Goal: Transaction & Acquisition: Purchase product/service

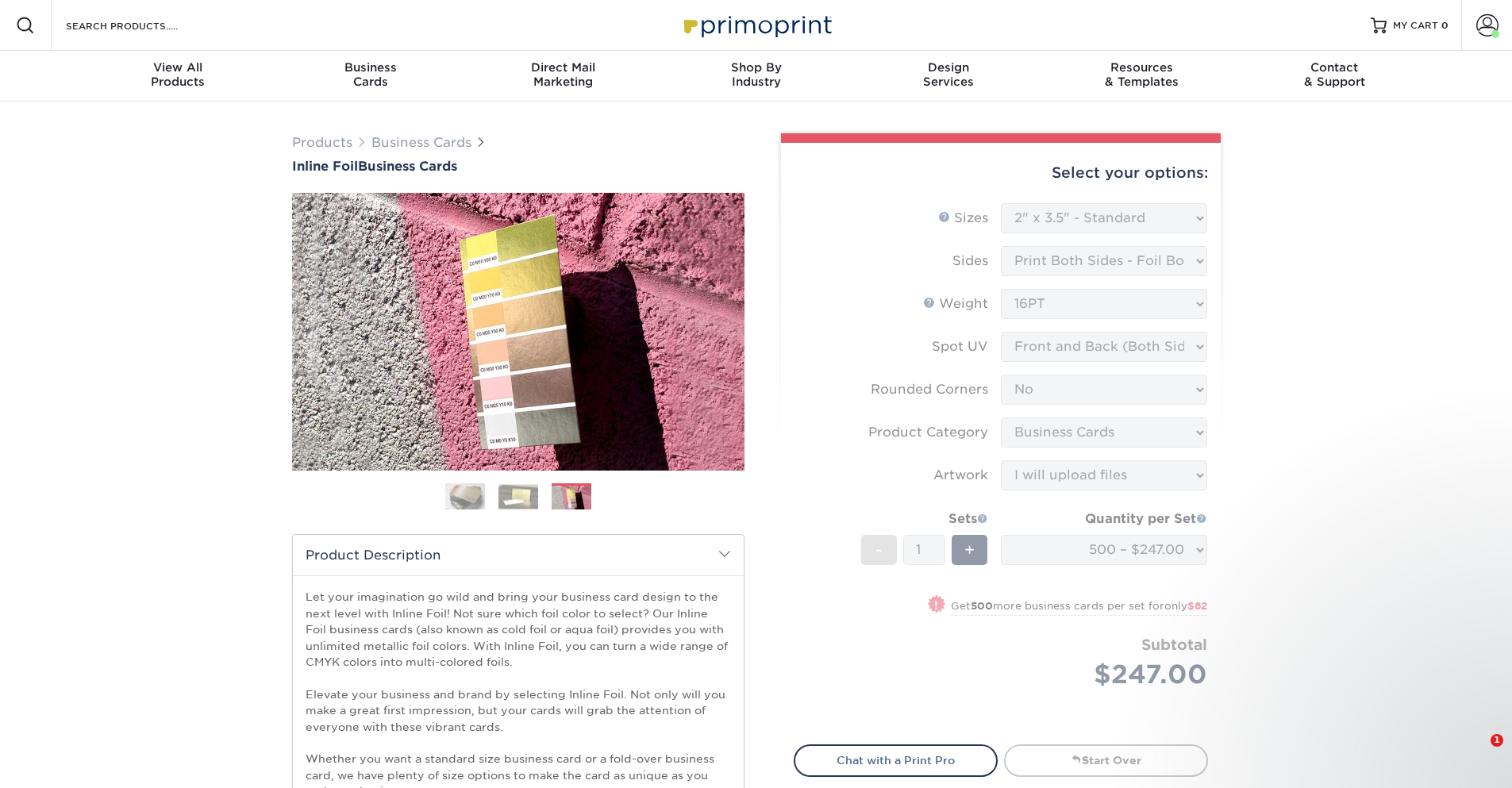
select select "2.00x3.50"
select select "0"
select select "3b5148f1-0588-4f88-a218-97bcfdce65c1"
select select "upload"
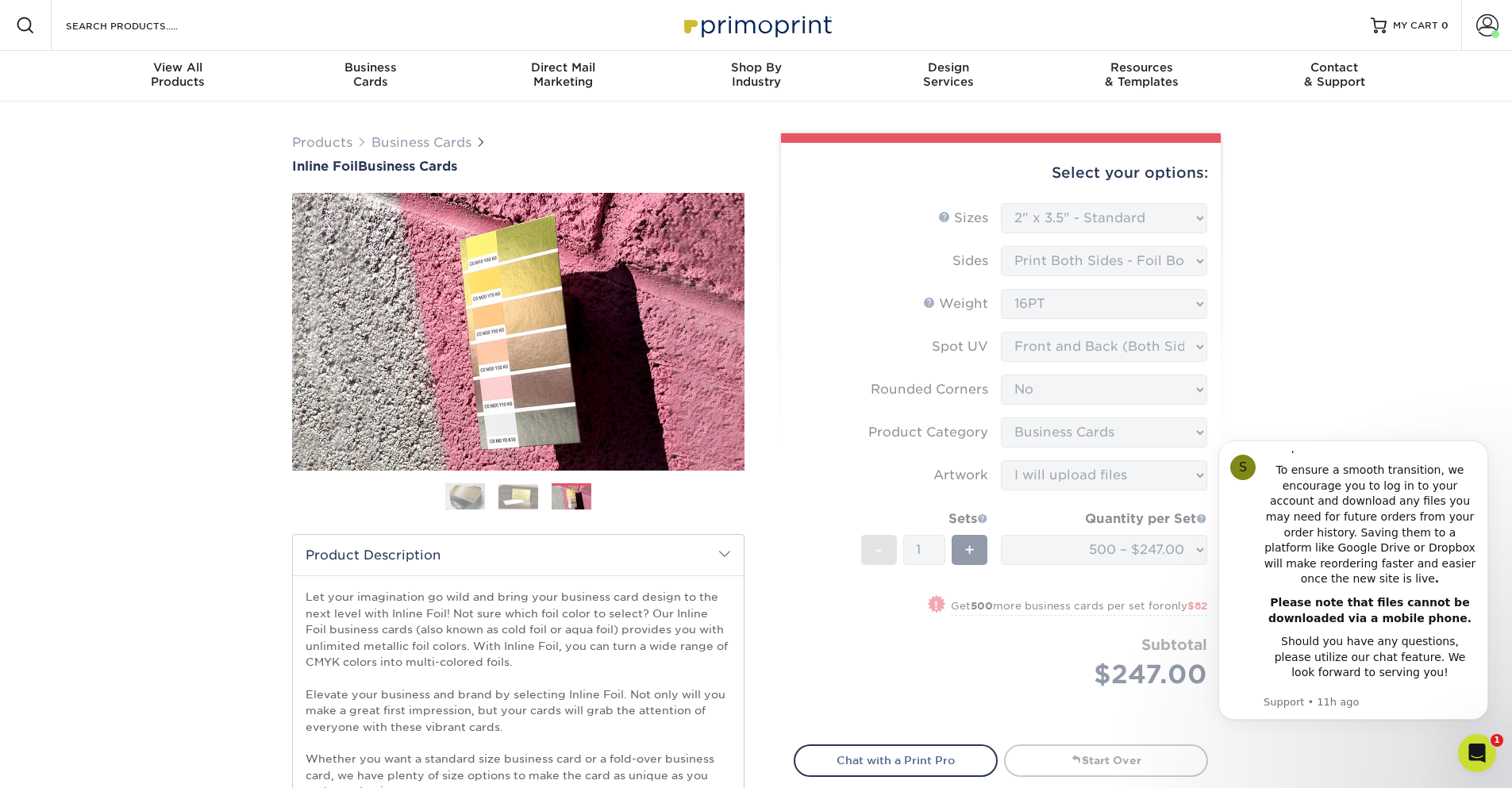
drag, startPoint x: 433, startPoint y: 143, endPoint x: 160, endPoint y: 214, distance: 282.1
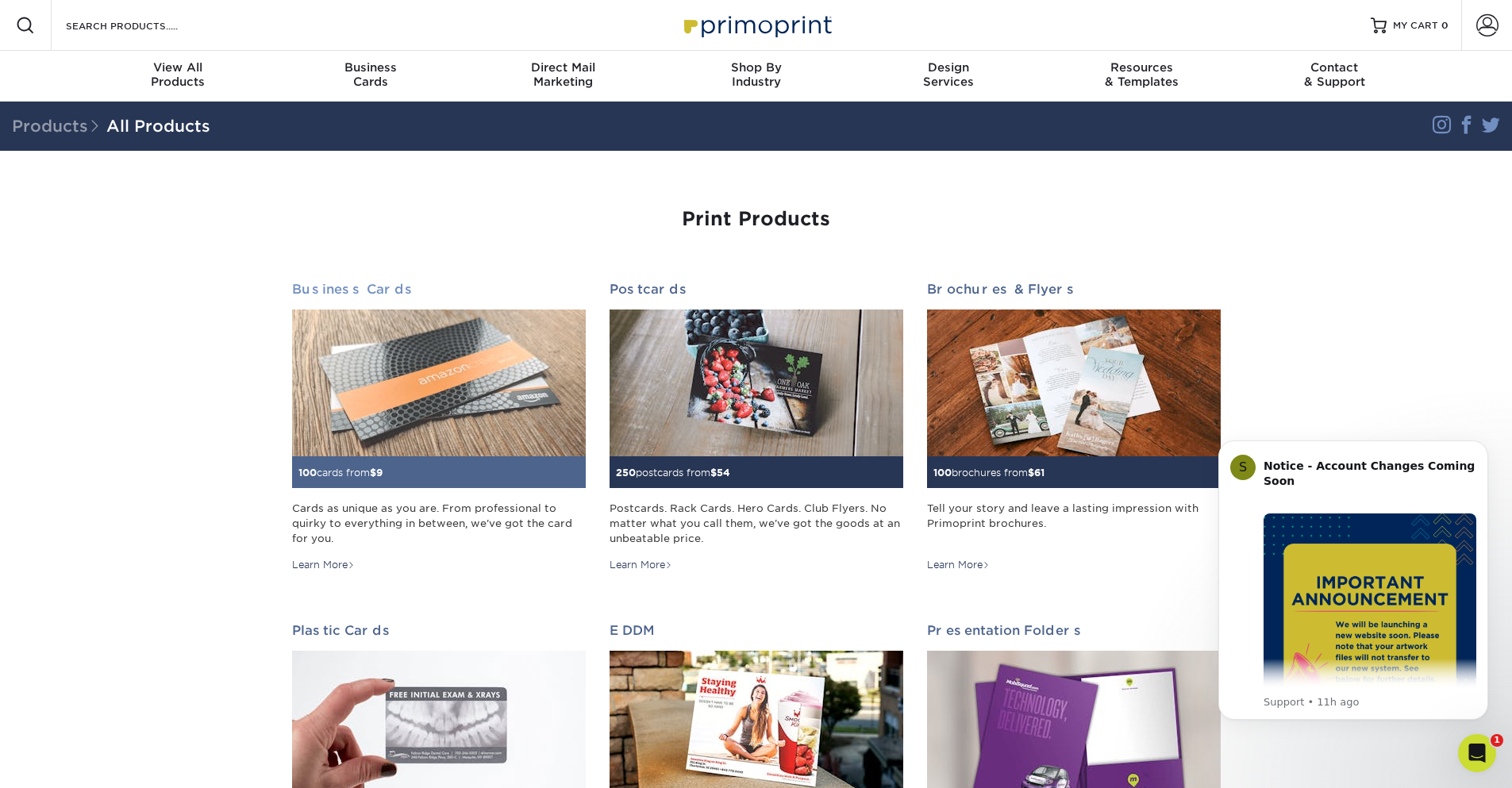
click at [470, 365] on img at bounding box center [439, 383] width 294 height 147
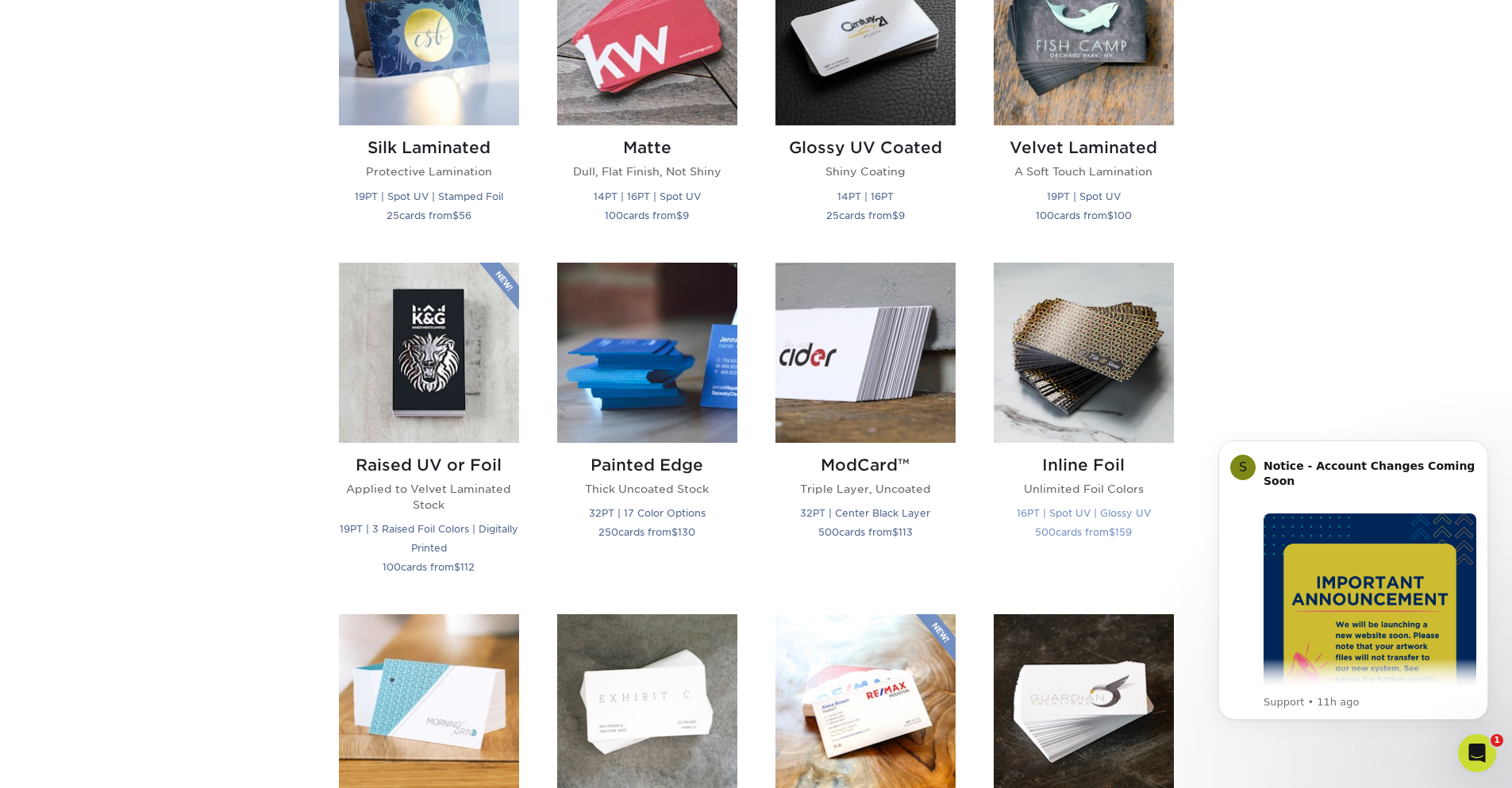
scroll to position [952, 0]
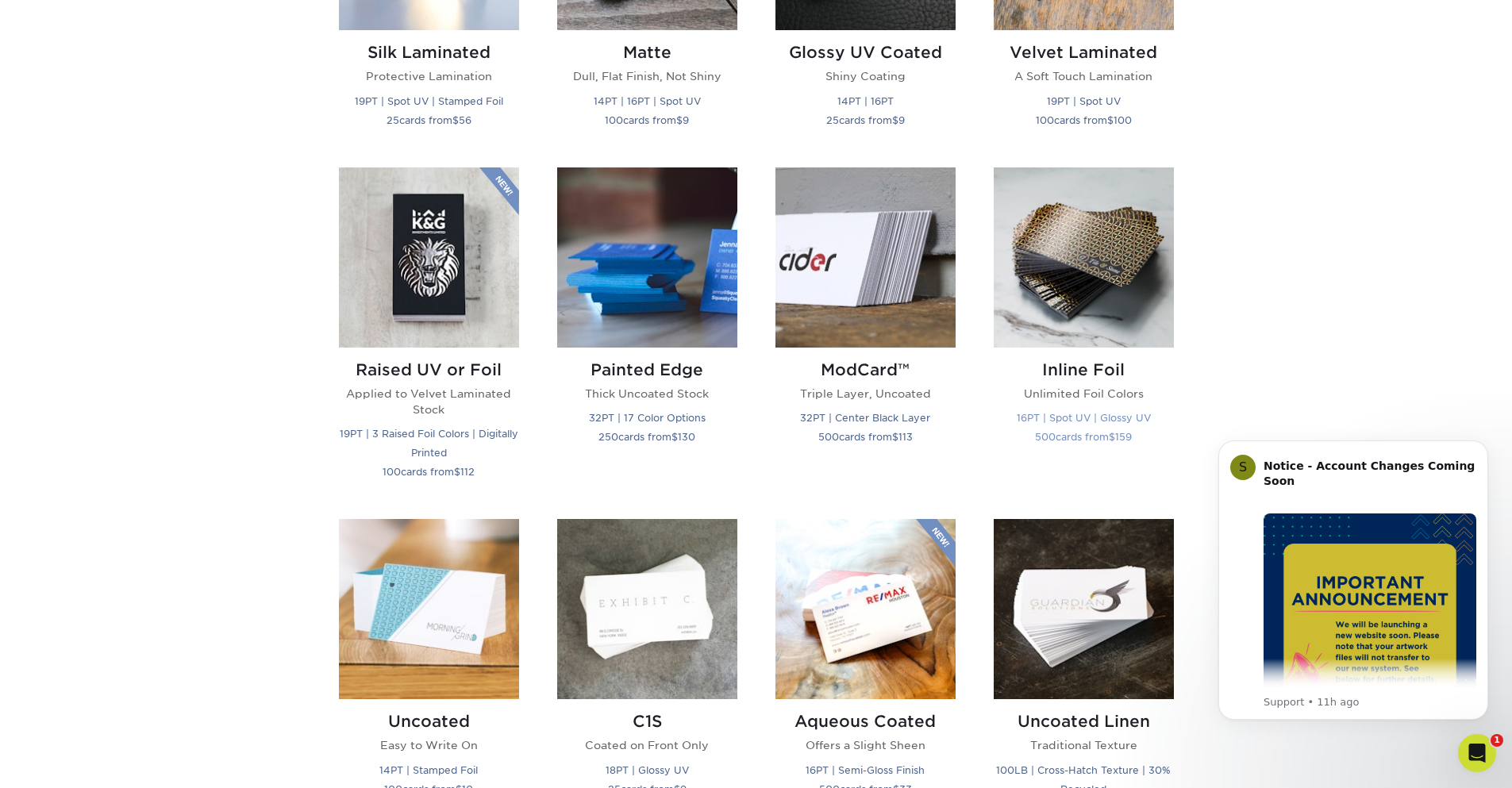
click at [1090, 290] on img at bounding box center [1084, 257] width 180 height 180
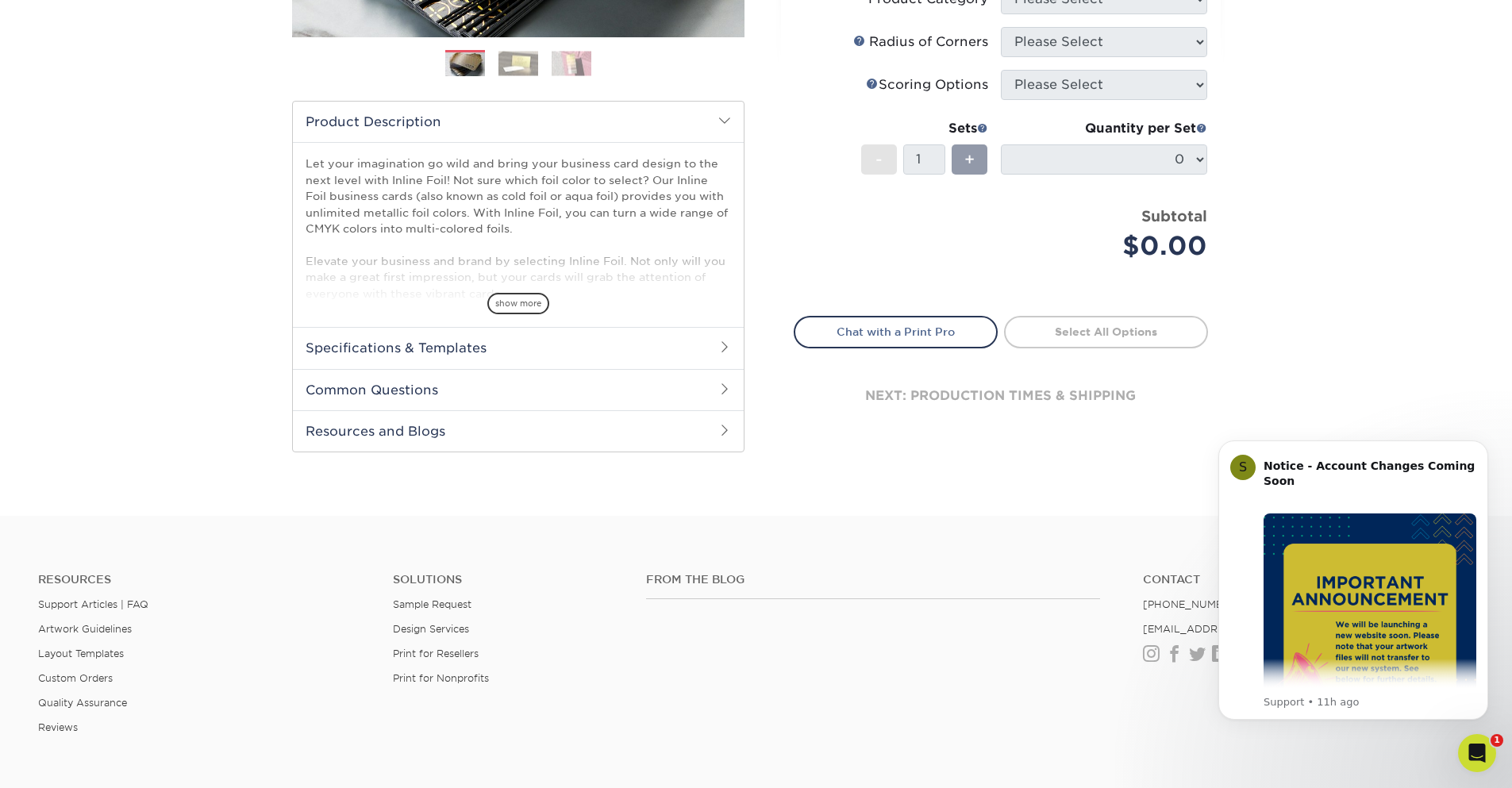
click at [476, 354] on h2 "Specifications & Templates" at bounding box center [518, 347] width 451 height 42
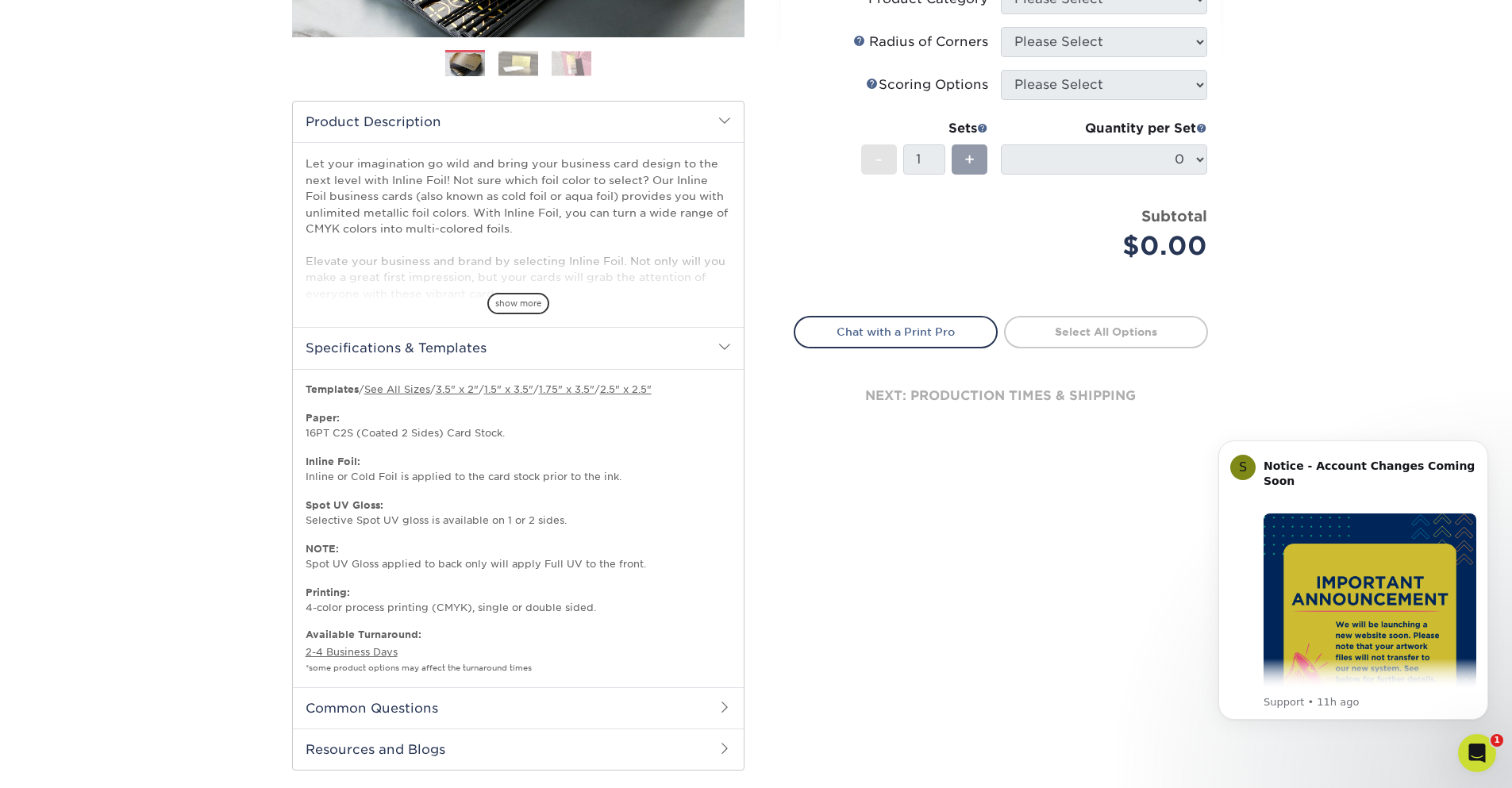
click at [476, 352] on h2 "Specifications & Templates" at bounding box center [518, 347] width 451 height 42
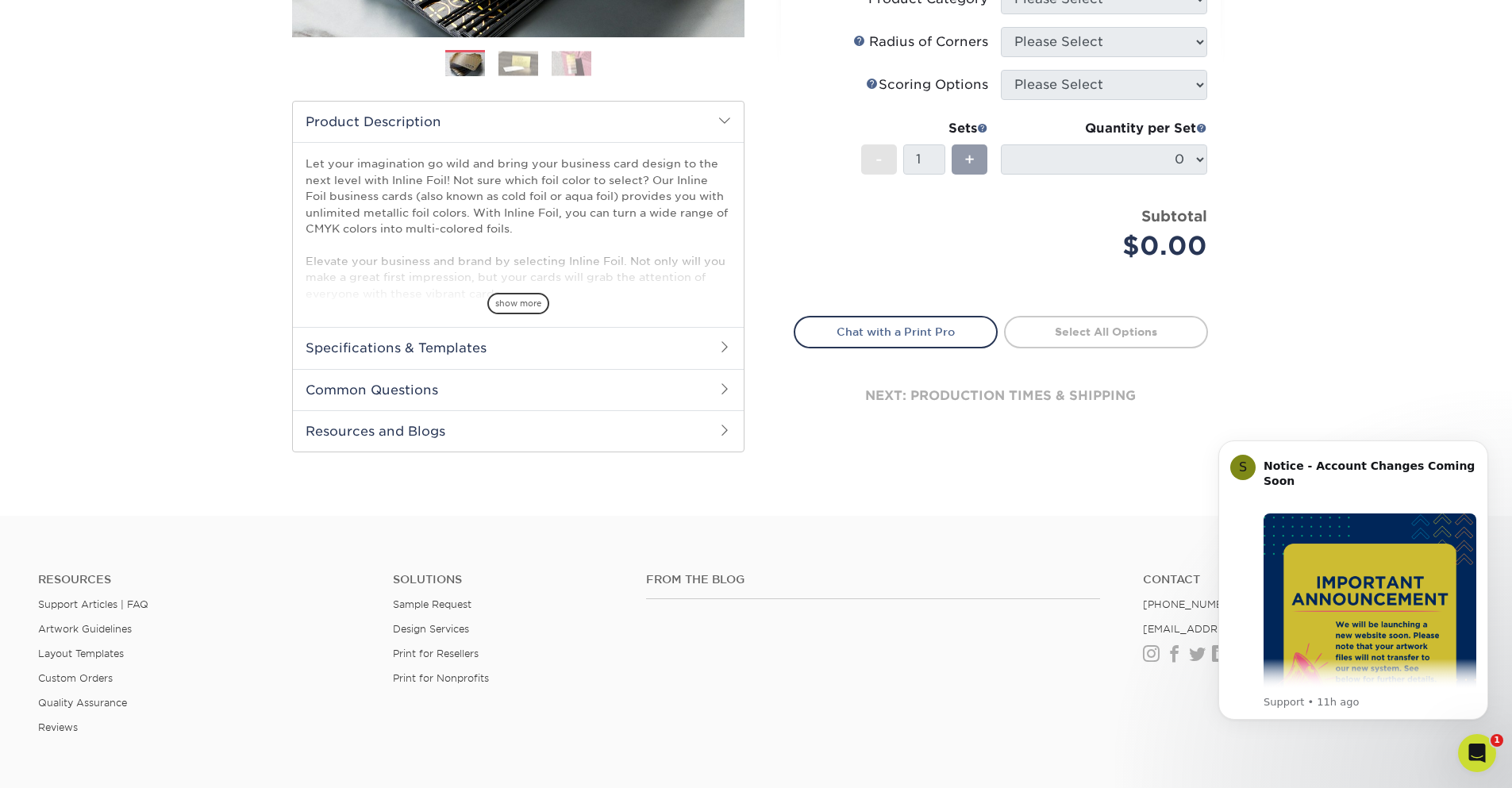
click at [446, 390] on h2 "Common Questions" at bounding box center [518, 390] width 451 height 42
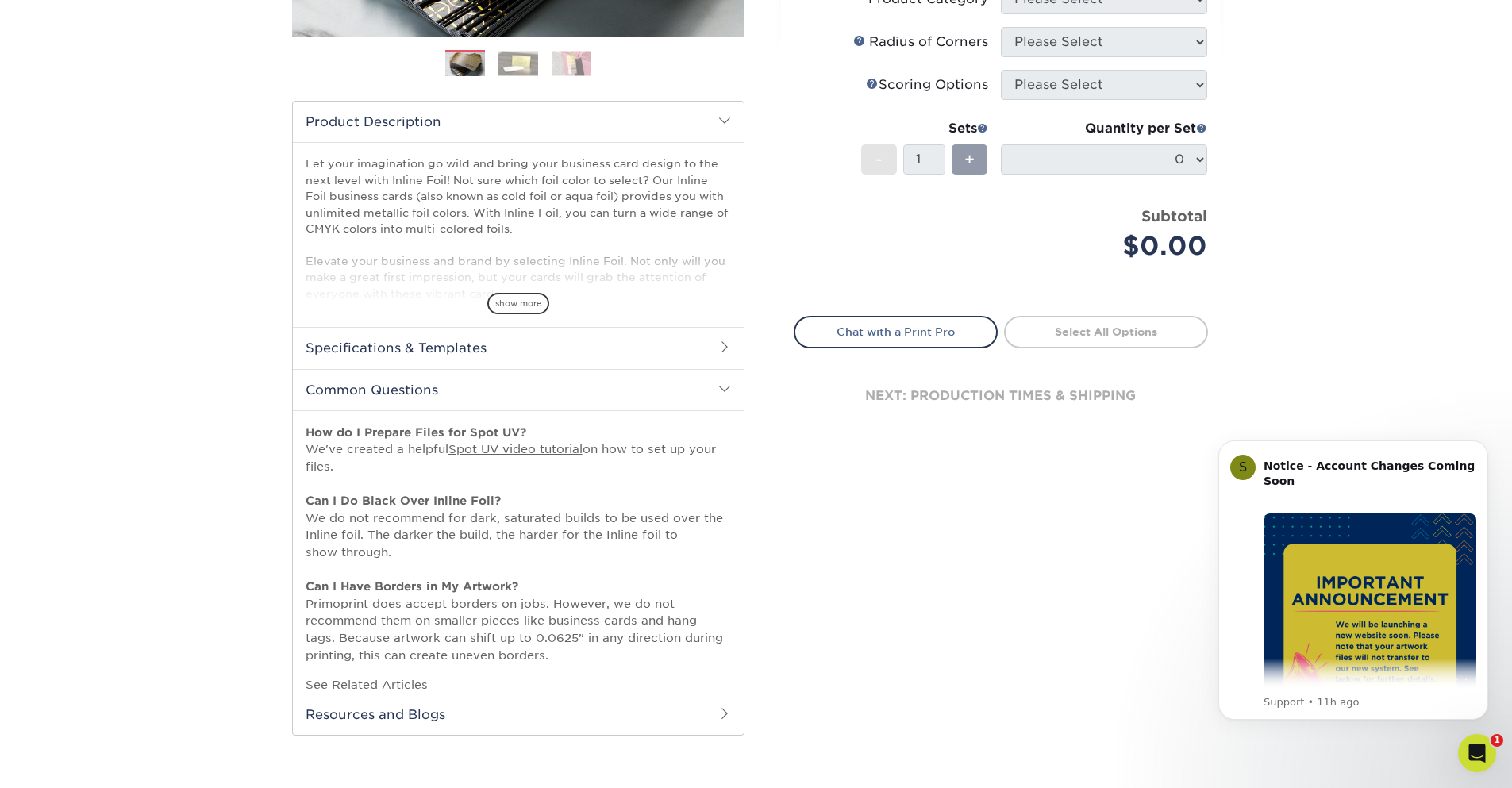
click at [447, 390] on h2 "Common Questions" at bounding box center [518, 390] width 451 height 42
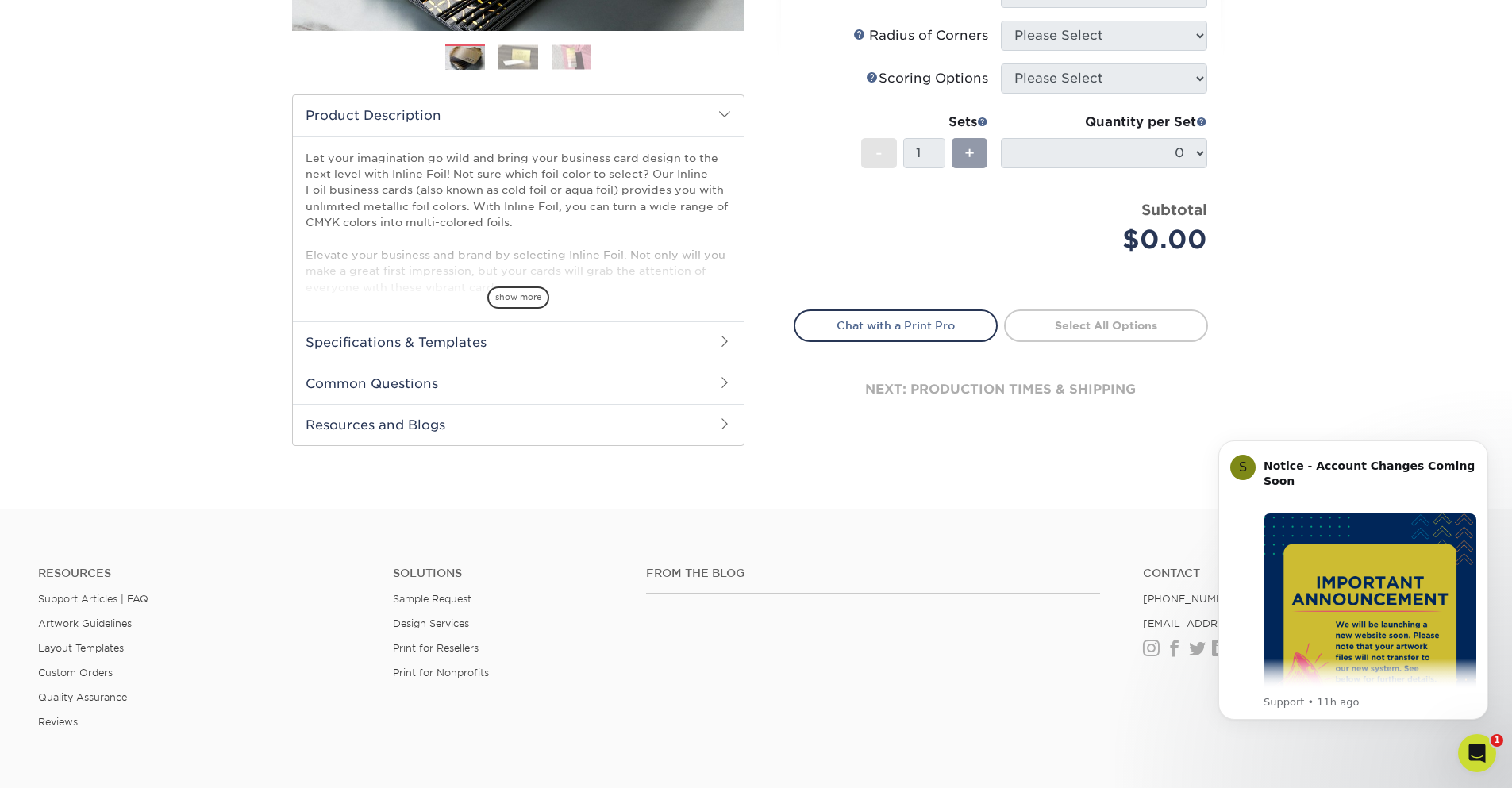
scroll to position [433, 0]
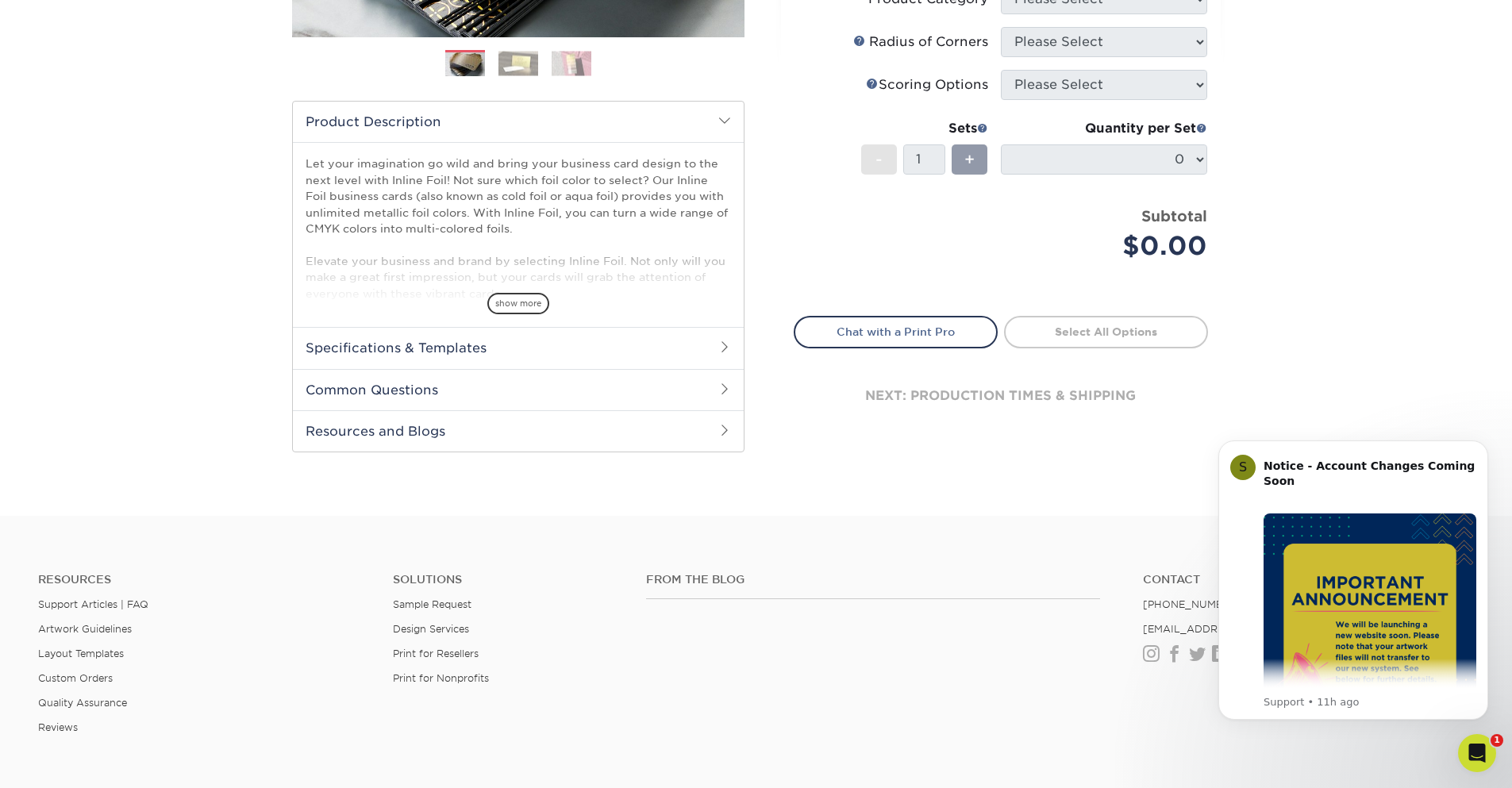
click at [433, 398] on h2 "Common Questions" at bounding box center [518, 390] width 451 height 42
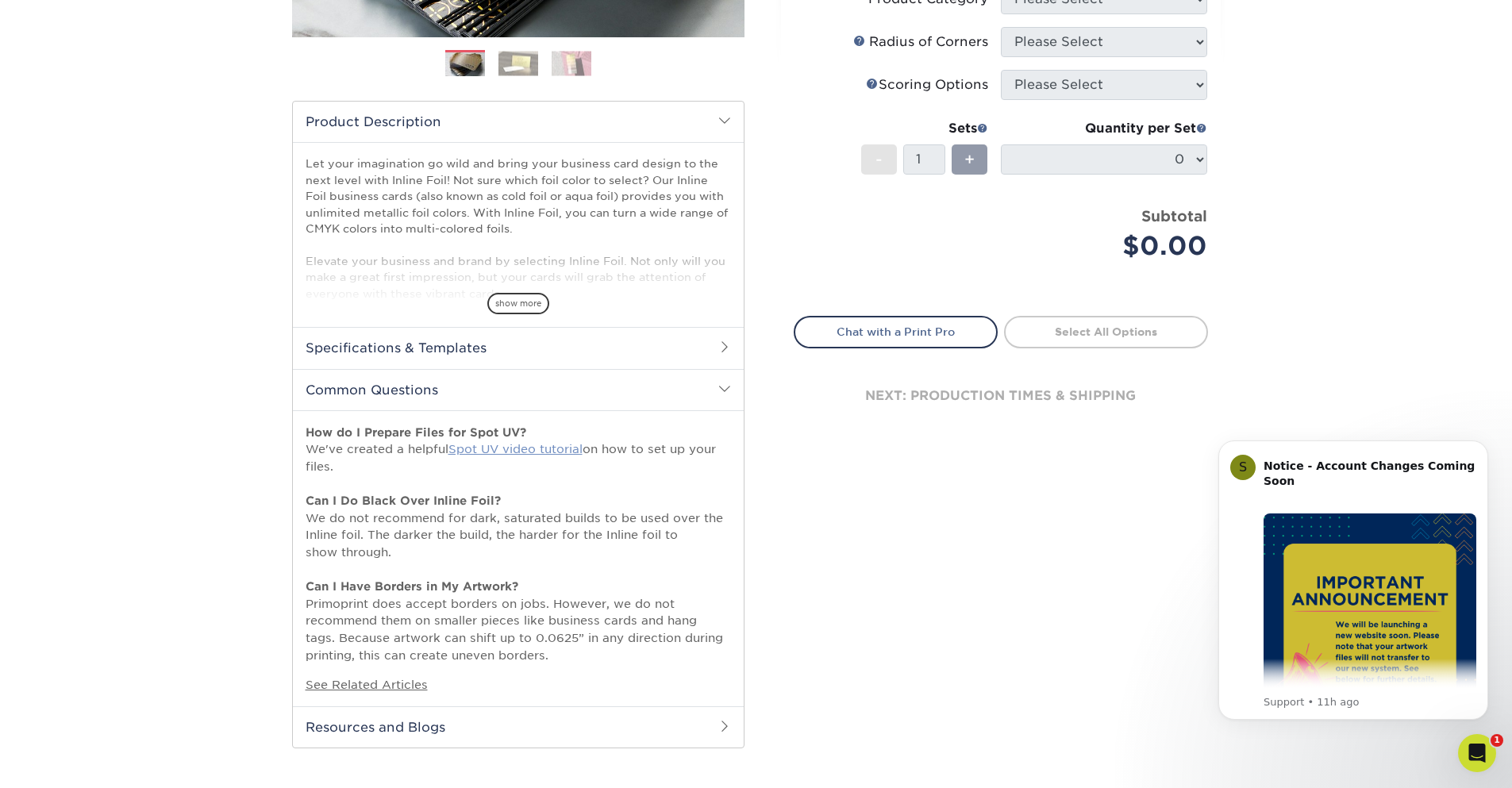
click at [537, 450] on link "Spot UV video tutorial" at bounding box center [515, 449] width 134 height 14
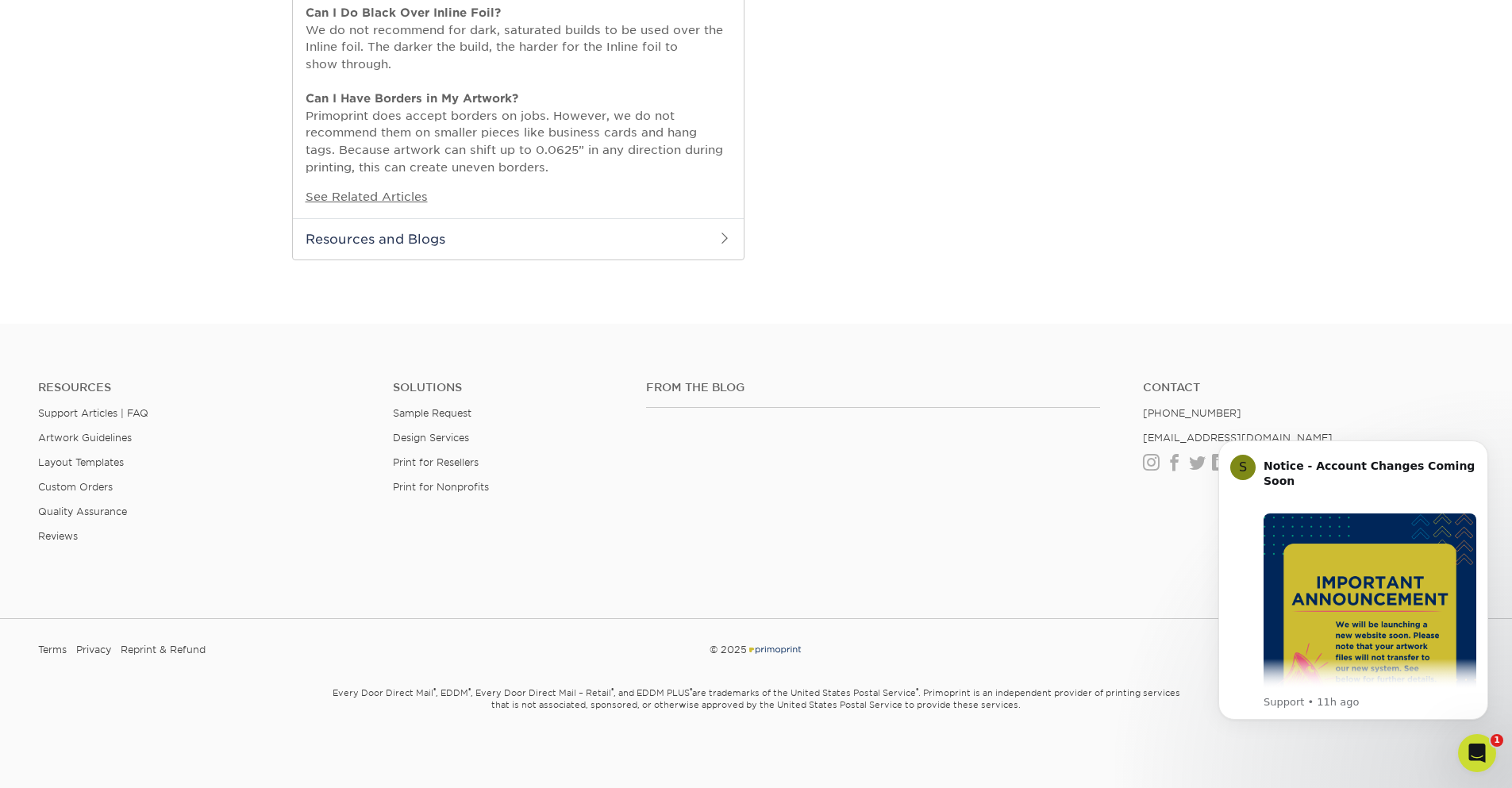
scroll to position [254, 0]
